Goal: Transaction & Acquisition: Purchase product/service

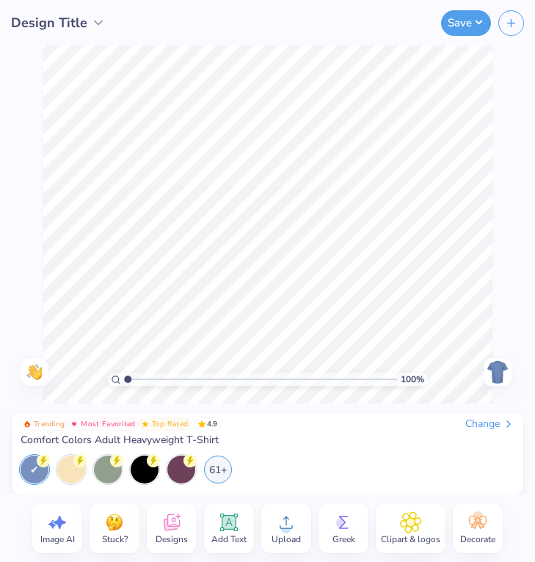
click at [87, 18] on div "Design Title" at bounding box center [58, 23] width 95 height 20
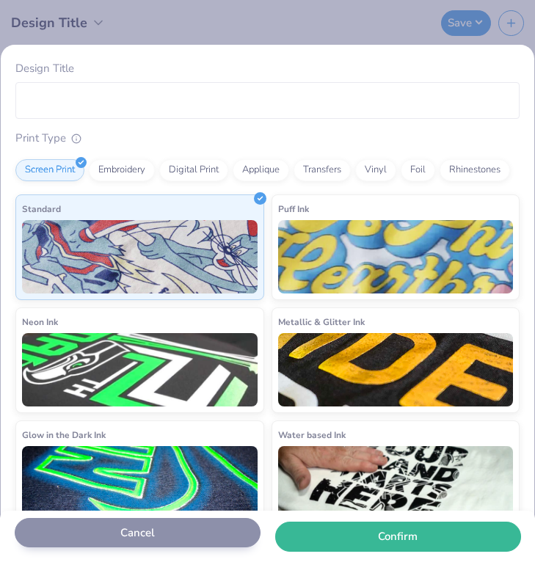
click at [145, 542] on button "Cancel" at bounding box center [138, 533] width 246 height 30
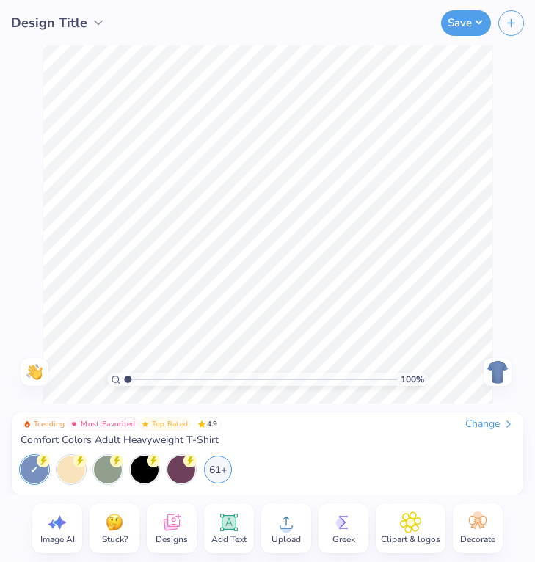
click at [159, 526] on div "Designs" at bounding box center [172, 528] width 50 height 50
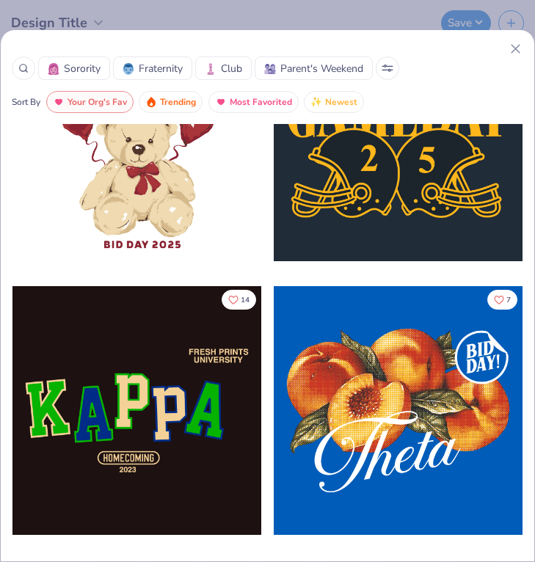
scroll to position [661, 0]
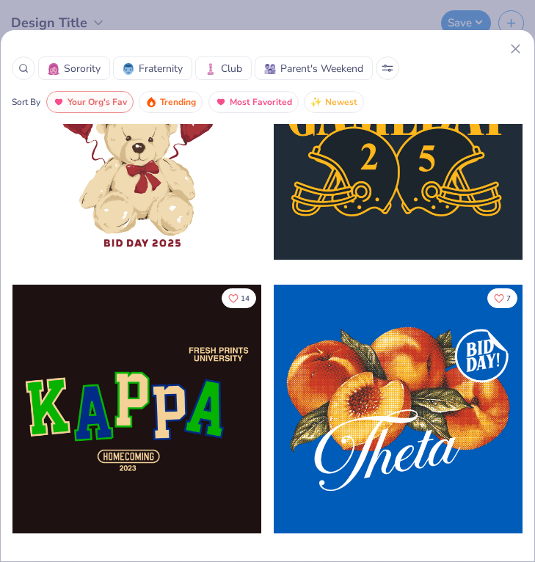
click at [95, 67] on span "Sorority" at bounding box center [82, 68] width 37 height 15
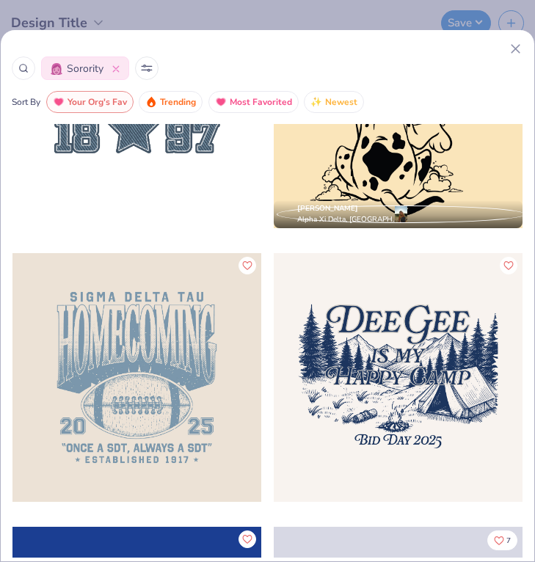
scroll to position [4529, 0]
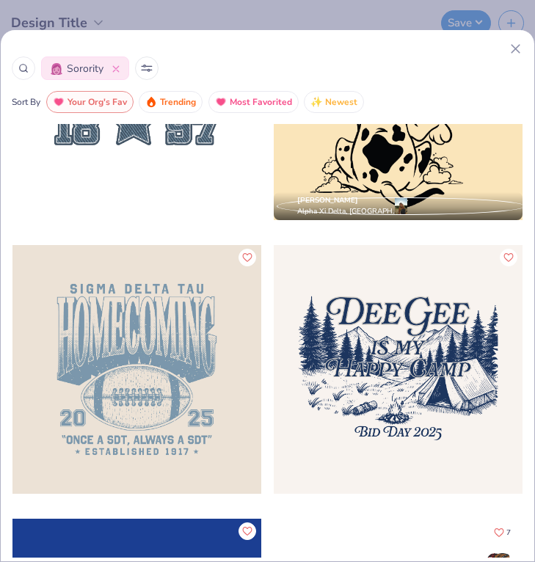
click at [144, 72] on button at bounding box center [146, 67] width 23 height 23
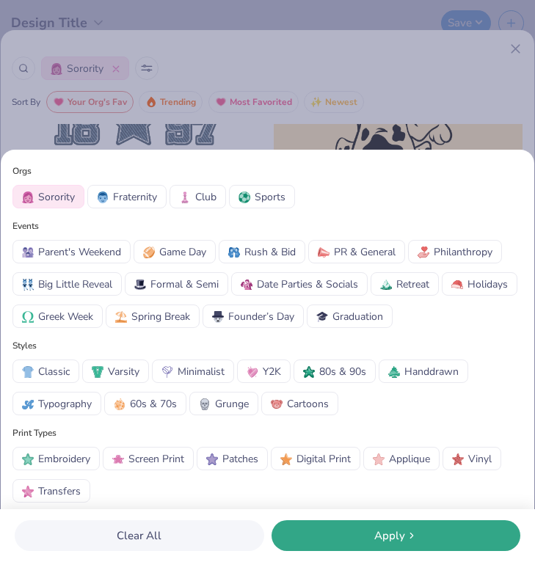
click at [144, 72] on div "Orgs Sorority Fraternity Club Sports Events Parent's Weekend Game Day Rush & Bi…" at bounding box center [267, 281] width 535 height 562
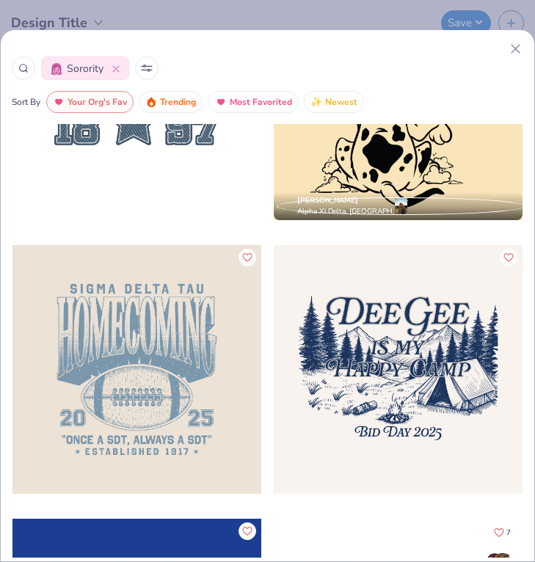
click at [104, 102] on span "Your Org's Fav" at bounding box center [96, 102] width 59 height 17
click at [70, 105] on span "Your Org's Fav" at bounding box center [96, 102] width 59 height 17
click at [148, 71] on icon at bounding box center [148, 70] width 2 height 2
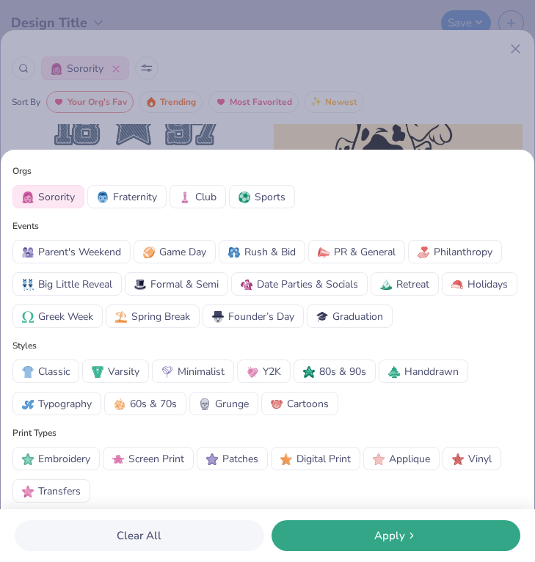
click at [186, 539] on button "Clear All" at bounding box center [139, 535] width 249 height 31
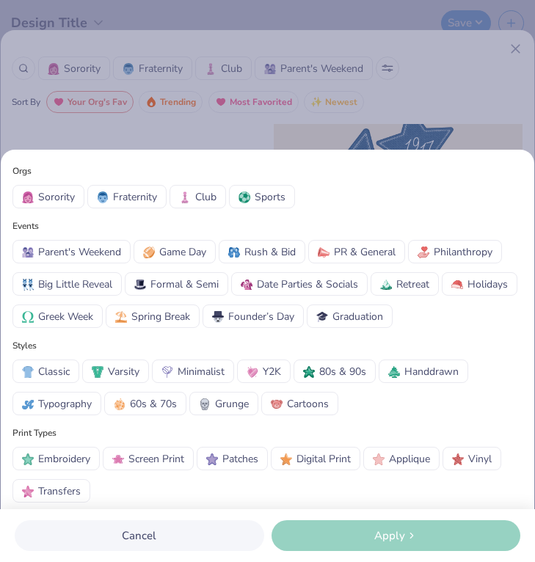
click at [70, 191] on span "Sorority" at bounding box center [56, 196] width 37 height 15
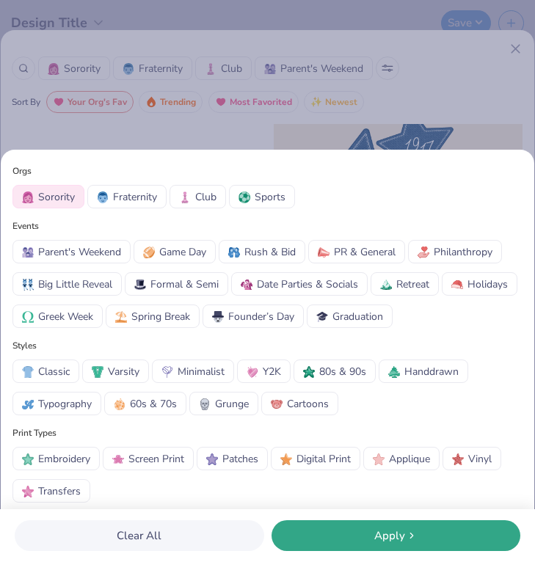
click at [357, 535] on div "Apply" at bounding box center [396, 535] width 241 height 17
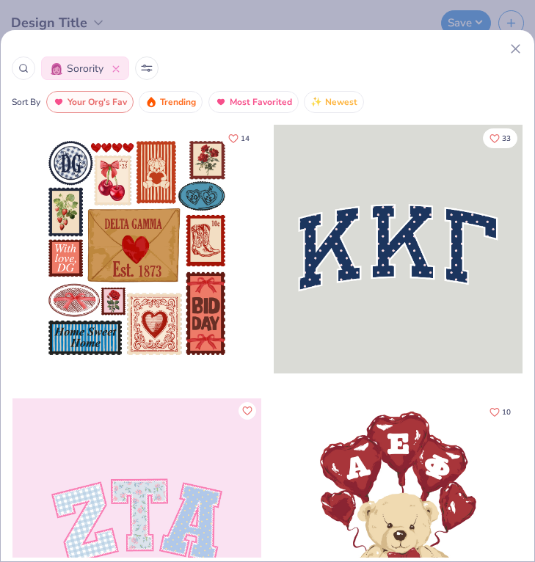
scroll to position [0, 0]
click at [273, 260] on div at bounding box center [149, 249] width 249 height 249
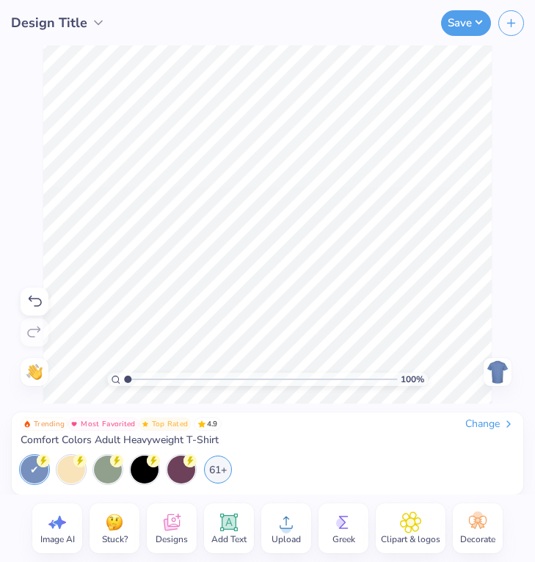
click at [503, 421] on icon at bounding box center [508, 424] width 12 height 12
click at [484, 421] on div "Change" at bounding box center [489, 423] width 49 height 13
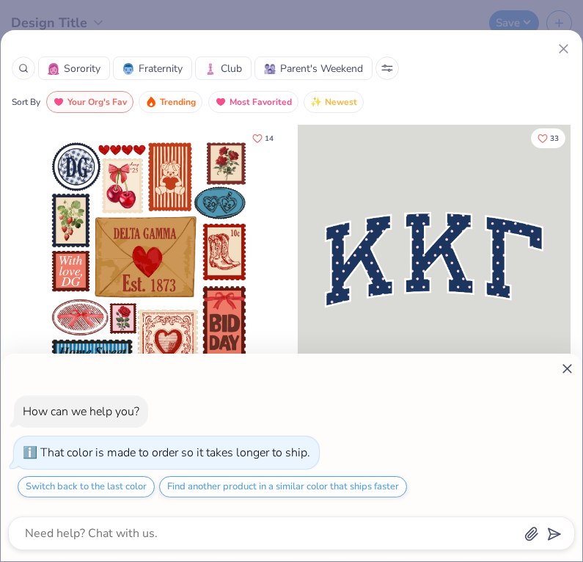
click at [419, 273] on div "How can we help you? That color is made to order so it takes longer to ship. Sw…" at bounding box center [291, 281] width 583 height 562
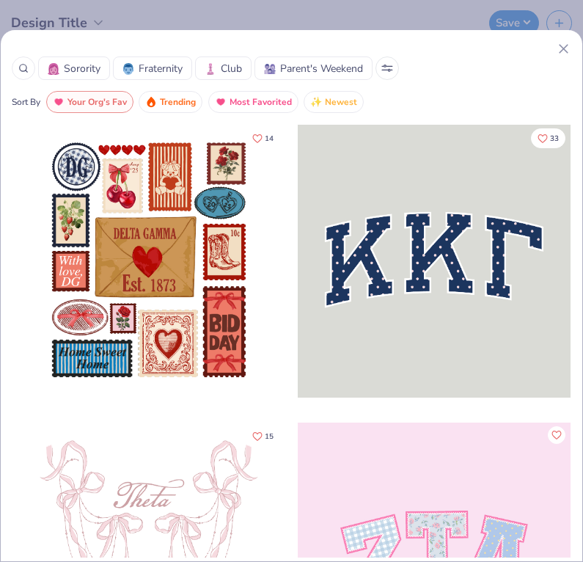
click at [469, 289] on div at bounding box center [434, 261] width 273 height 273
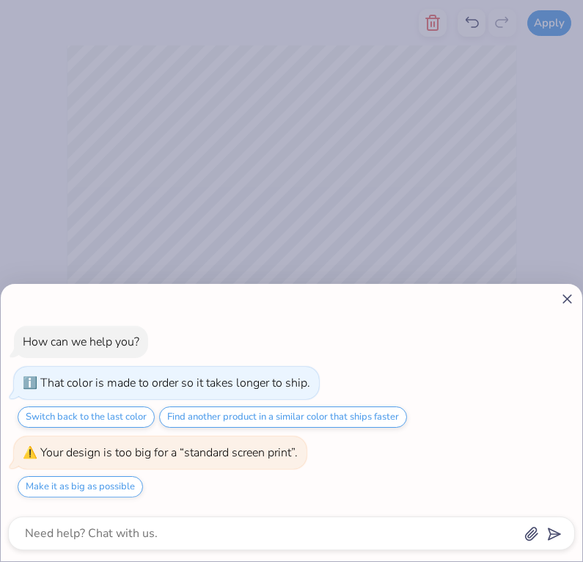
click at [567, 306] on icon at bounding box center [566, 298] width 15 height 15
type textarea "x"
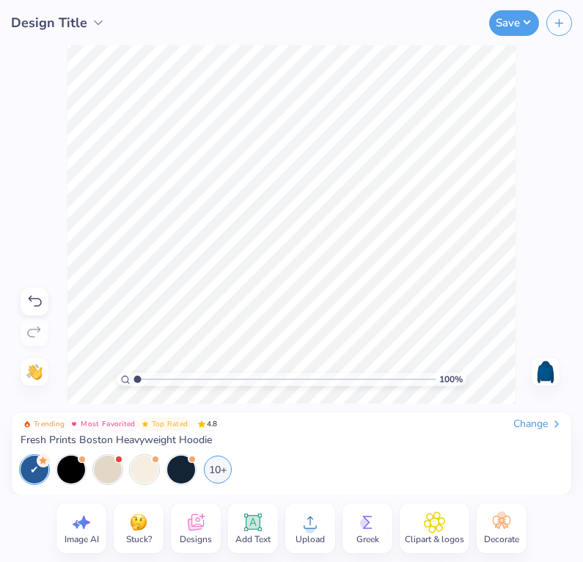
click at [532, 427] on div "Change" at bounding box center [537, 423] width 49 height 13
